Goal: Navigation & Orientation: Go to known website

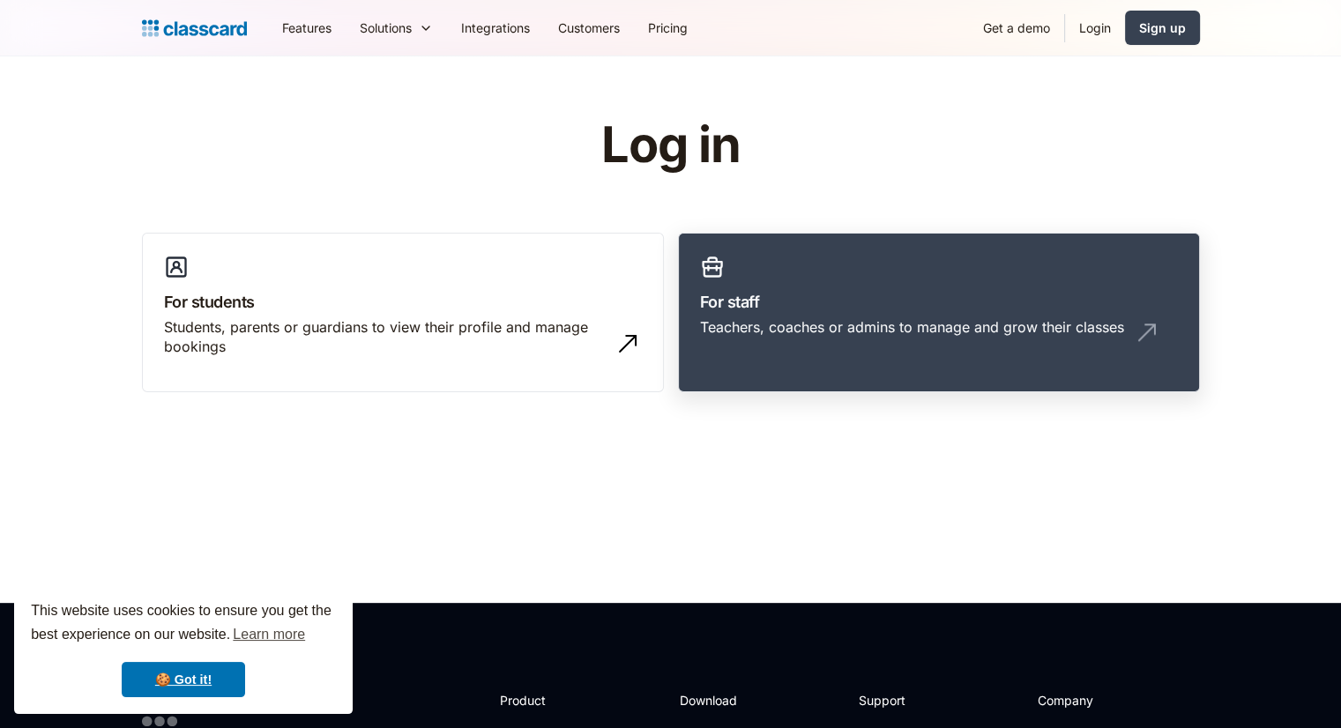
click at [798, 272] on link "For staff Teachers, coaches or admins to manage and grow their classes" at bounding box center [939, 313] width 522 height 160
